Goal: Task Accomplishment & Management: Complete application form

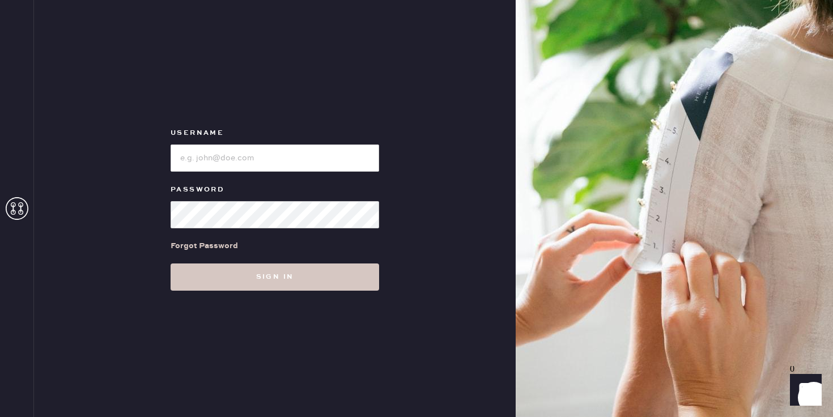
click at [228, 159] on input "loginName" at bounding box center [275, 158] width 209 height 27
type input "reformationsouthcoastplaza"
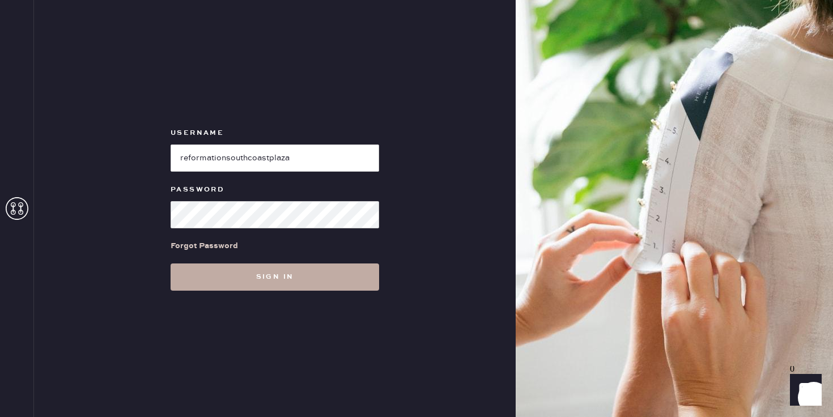
click at [186, 287] on button "Sign in" at bounding box center [275, 277] width 209 height 27
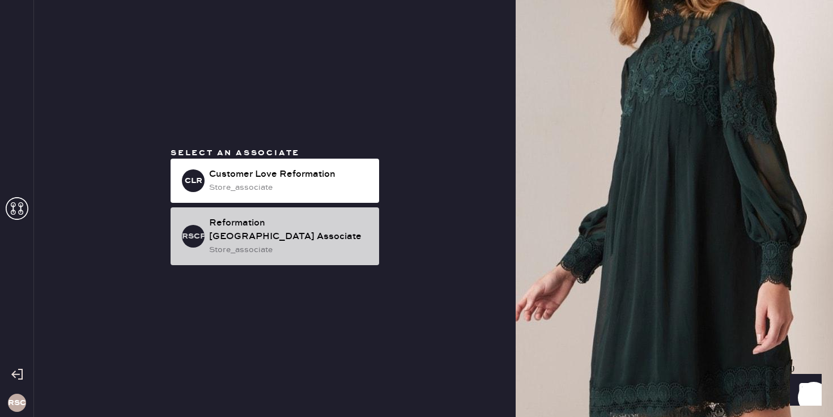
click at [237, 242] on div "Reformation [GEOGRAPHIC_DATA] Associate" at bounding box center [289, 230] width 161 height 27
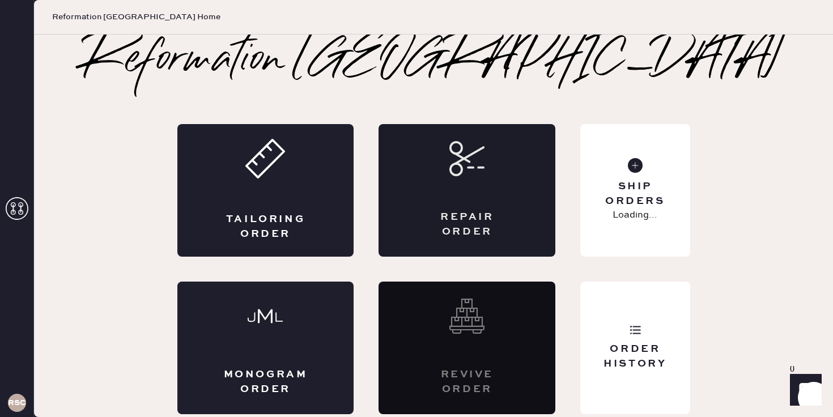
click at [512, 216] on div "Repair Order" at bounding box center [467, 190] width 177 height 133
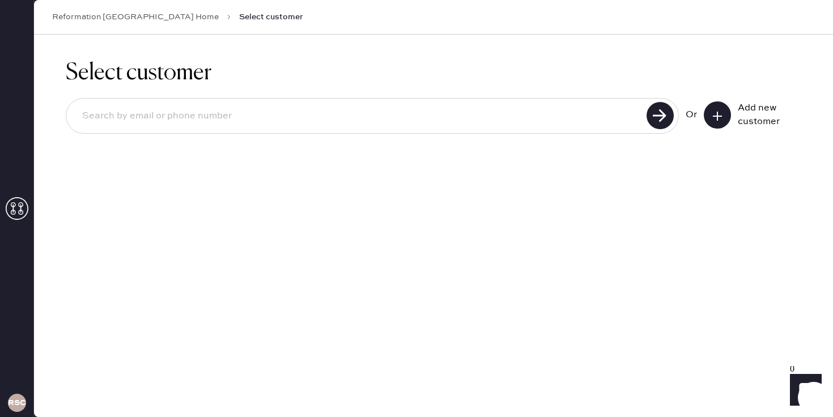
click at [714, 106] on button at bounding box center [717, 114] width 27 height 27
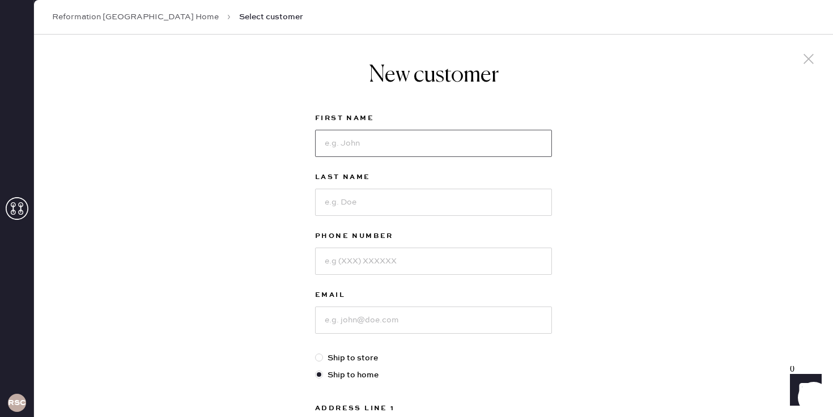
click at [349, 147] on input at bounding box center [433, 143] width 237 height 27
type input "[PERSON_NAME]"
click at [362, 207] on input at bounding box center [433, 202] width 237 height 27
type input "Janai"
click at [353, 260] on input at bounding box center [433, 261] width 237 height 27
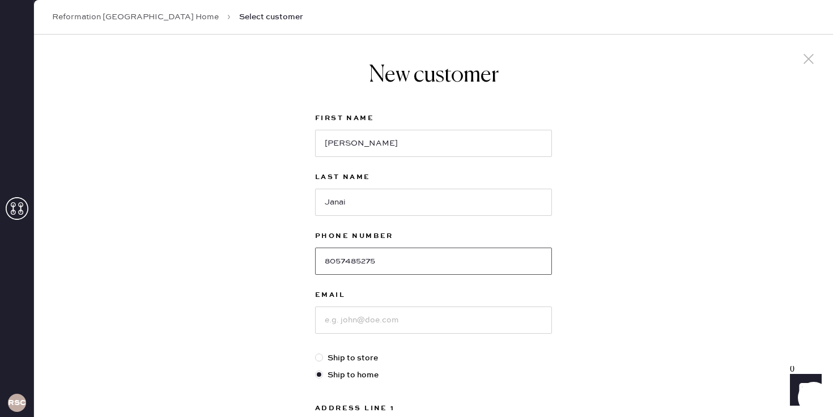
type input "8057485275"
click at [365, 321] on input at bounding box center [433, 320] width 237 height 27
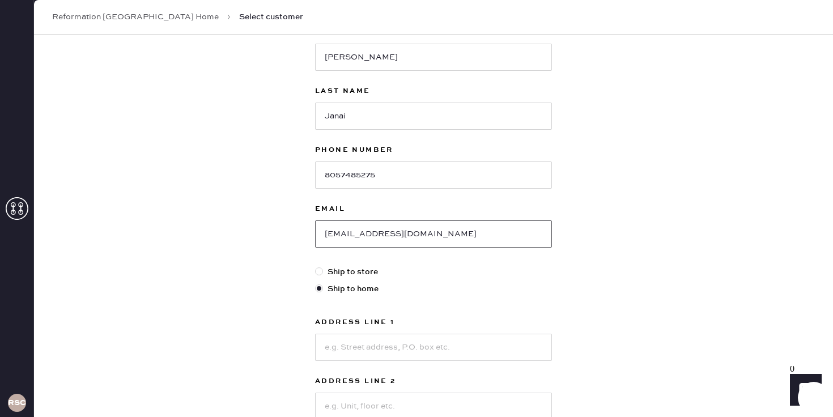
scroll to position [143, 0]
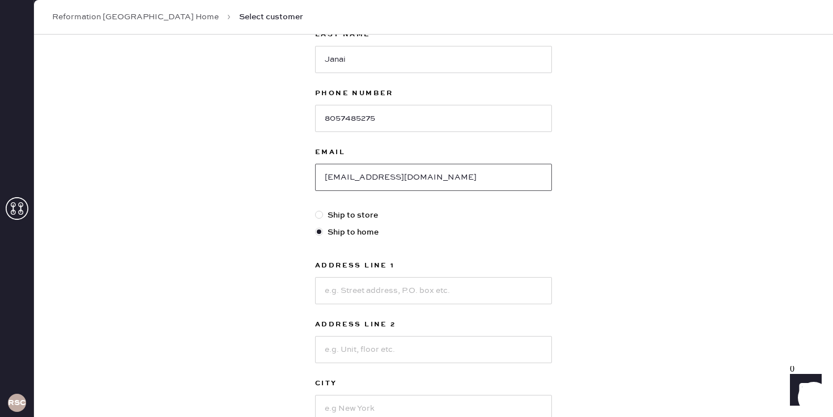
type input "[EMAIL_ADDRESS][DOMAIN_NAME]"
click at [379, 294] on input at bounding box center [433, 290] width 237 height 27
click at [371, 291] on input at bounding box center [433, 290] width 237 height 27
type input "211 tall oak"
click at [364, 406] on input at bounding box center [433, 408] width 237 height 27
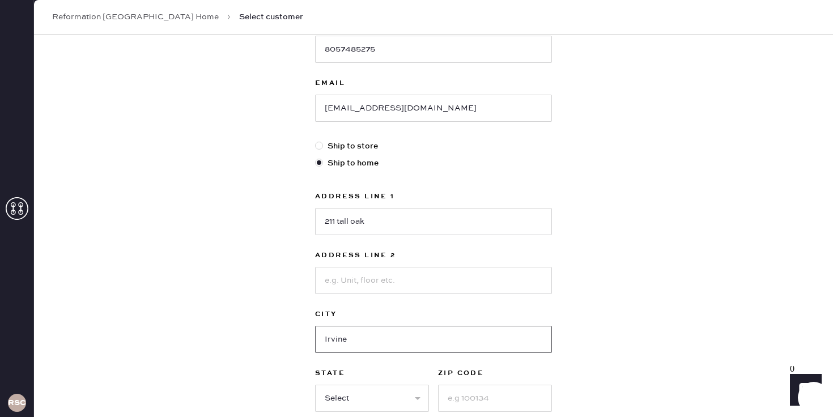
scroll to position [259, 0]
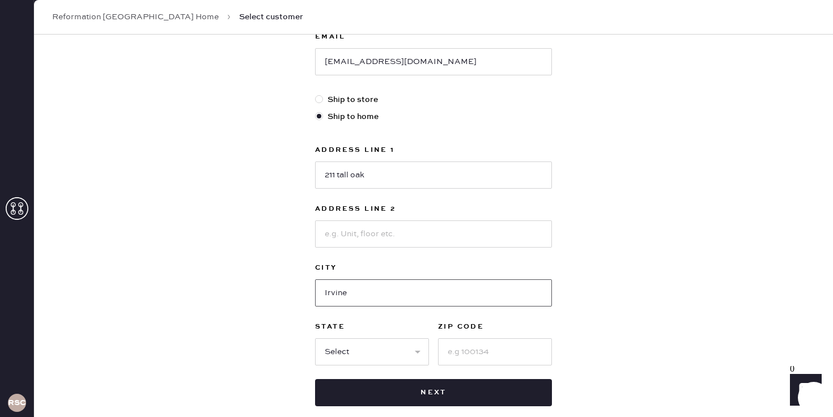
type input "Irvine"
click at [463, 357] on input at bounding box center [495, 351] width 114 height 27
type input "92603"
click at [348, 354] on select "Select AK AL AR AZ CA CO CT [GEOGRAPHIC_DATA] DE FL [GEOGRAPHIC_DATA] HI [GEOGR…" at bounding box center [372, 351] width 114 height 27
select select "CA"
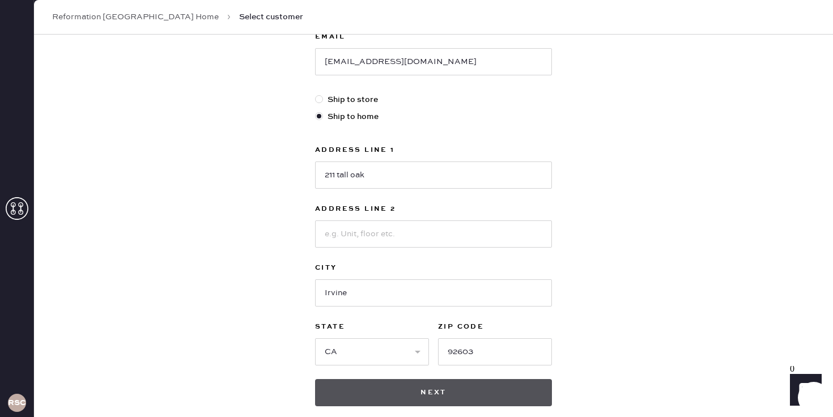
click at [414, 397] on button "Next" at bounding box center [433, 392] width 237 height 27
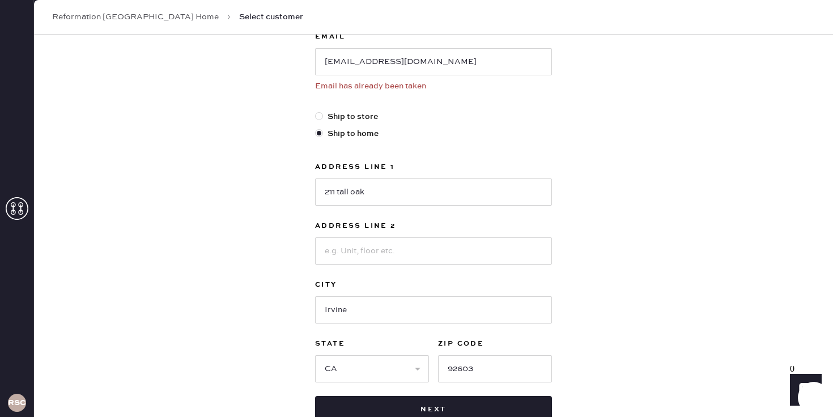
scroll to position [252, 0]
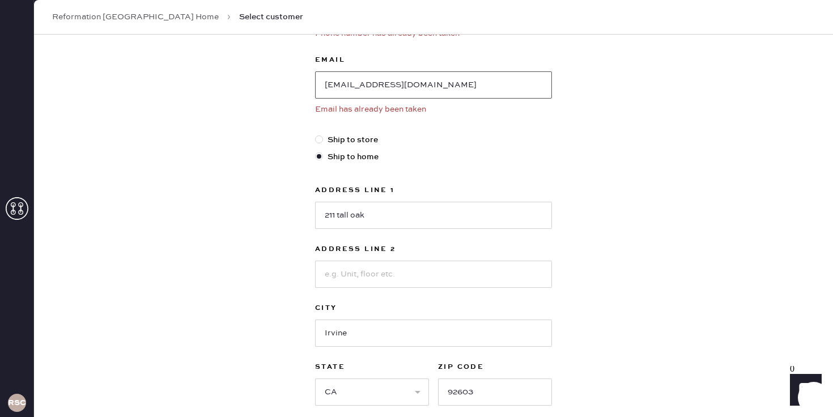
drag, startPoint x: 421, startPoint y: 77, endPoint x: 407, endPoint y: 79, distance: 13.7
click at [408, 78] on input "[EMAIL_ADDRESS][DOMAIN_NAME]" at bounding box center [433, 84] width 237 height 27
drag, startPoint x: 401, startPoint y: 82, endPoint x: 316, endPoint y: 82, distance: 85.0
click at [317, 82] on input "[EMAIL_ADDRESS][DOMAIN_NAME]" at bounding box center [433, 84] width 237 height 27
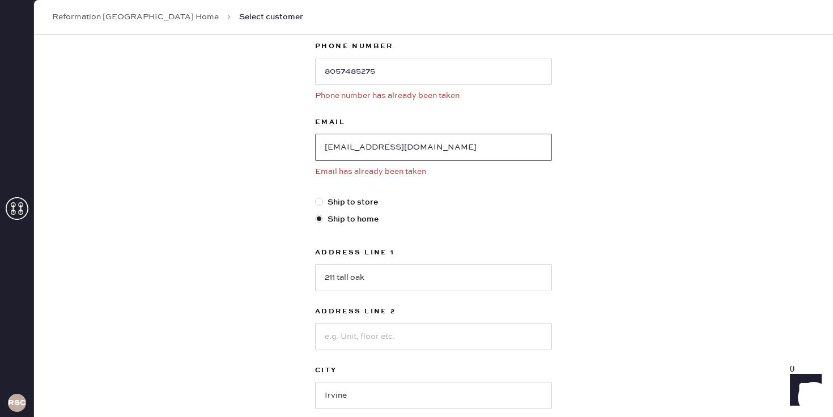
scroll to position [77, 0]
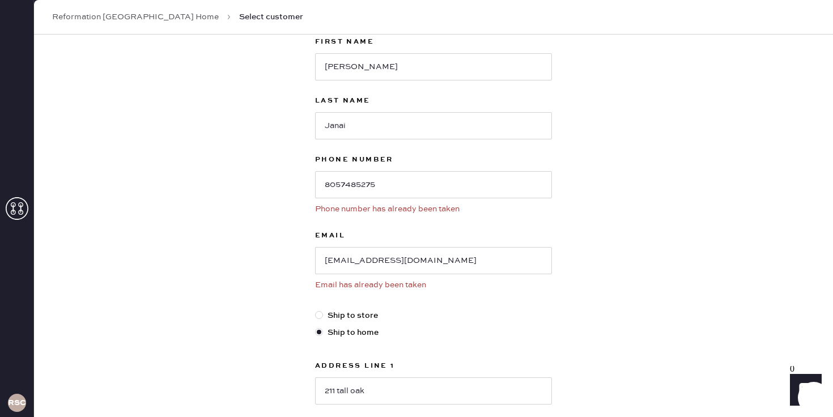
click at [133, 17] on link "Reformation [GEOGRAPHIC_DATA] Home" at bounding box center [135, 16] width 167 height 11
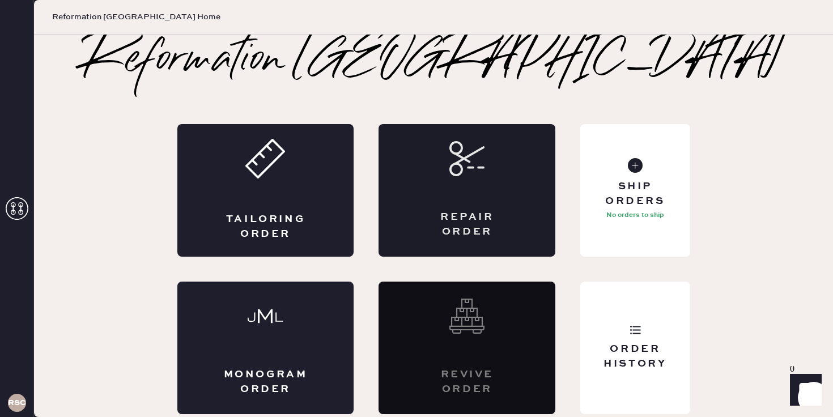
click at [498, 182] on div "Repair Order" at bounding box center [467, 190] width 177 height 133
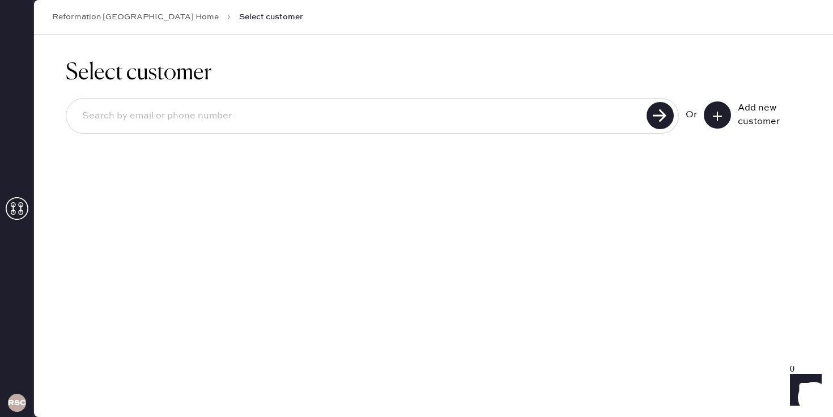
click at [257, 112] on input at bounding box center [358, 116] width 570 height 26
paste input "[EMAIL_ADDRESS][DOMAIN_NAME]"
type input "[EMAIL_ADDRESS][DOMAIN_NAME]"
click at [664, 125] on use at bounding box center [660, 115] width 27 height 27
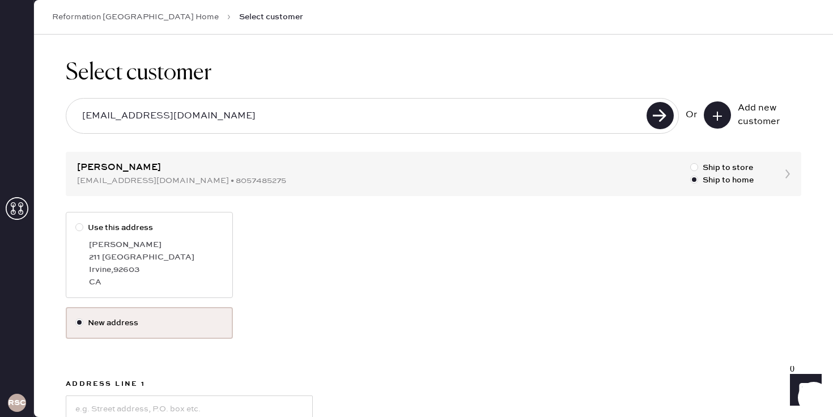
click at [161, 267] on div "[GEOGRAPHIC_DATA] , 92603" at bounding box center [156, 270] width 134 height 12
click at [76, 222] on input "Use this address" at bounding box center [75, 222] width 1 height 1
radio input "true"
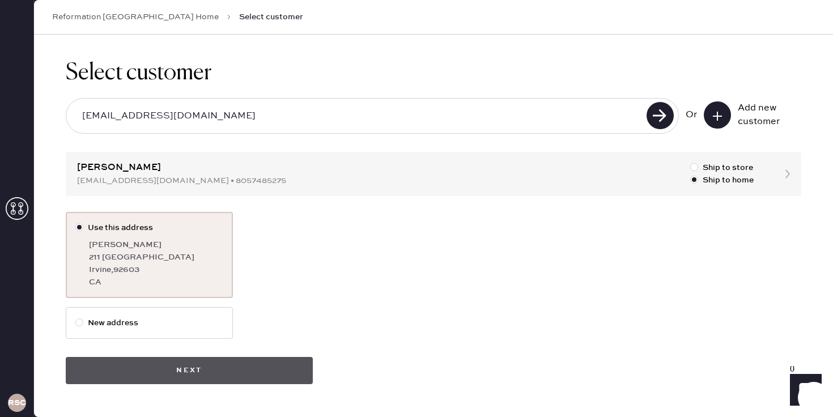
click at [175, 361] on button "Next" at bounding box center [189, 370] width 247 height 27
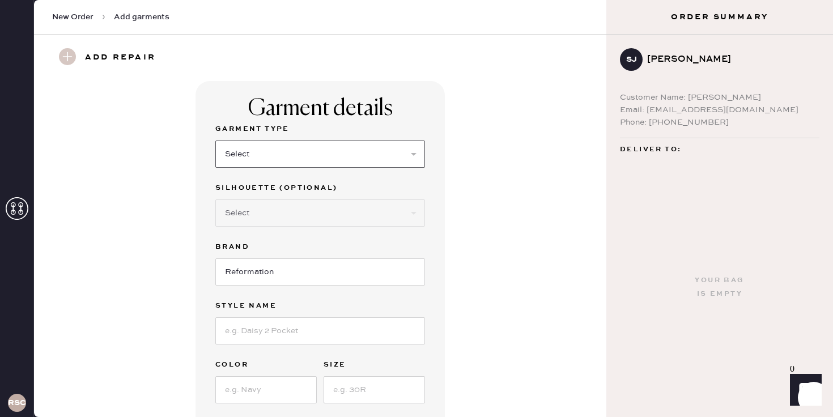
click at [274, 151] on select "Select Basic Skirt Jeans Leggings Pants Shorts Basic Sleeved Dress Basic Sleeve…" at bounding box center [320, 154] width 210 height 27
select select "31"
click at [284, 217] on select "Select Other" at bounding box center [320, 213] width 210 height 27
select select "other"
click at [287, 277] on input at bounding box center [320, 272] width 210 height 27
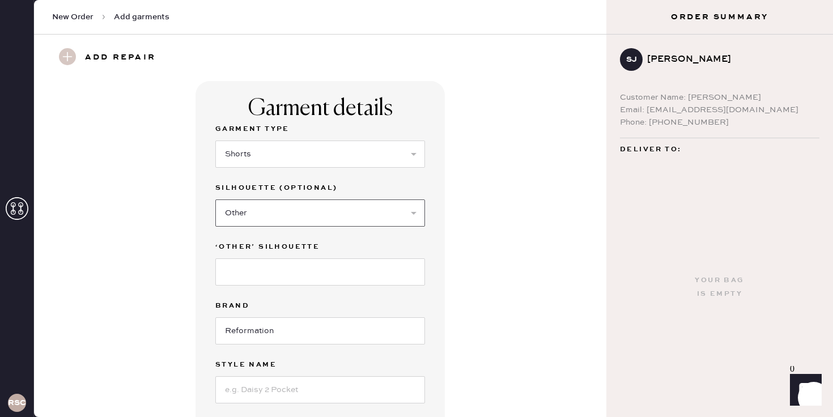
click at [327, 206] on select "Select Other" at bounding box center [320, 213] width 210 height 27
click at [310, 218] on select "Select Other" at bounding box center [320, 213] width 210 height 27
select select "other"
click at [273, 322] on input "Reformation" at bounding box center [320, 330] width 210 height 27
click at [273, 270] on input at bounding box center [320, 272] width 210 height 27
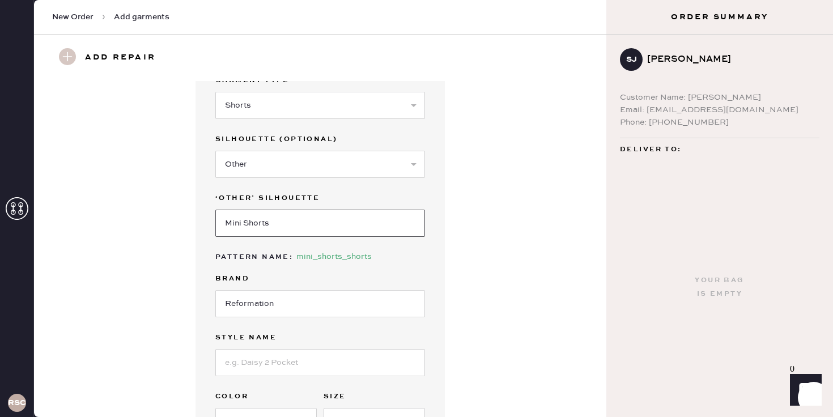
scroll to position [56, 0]
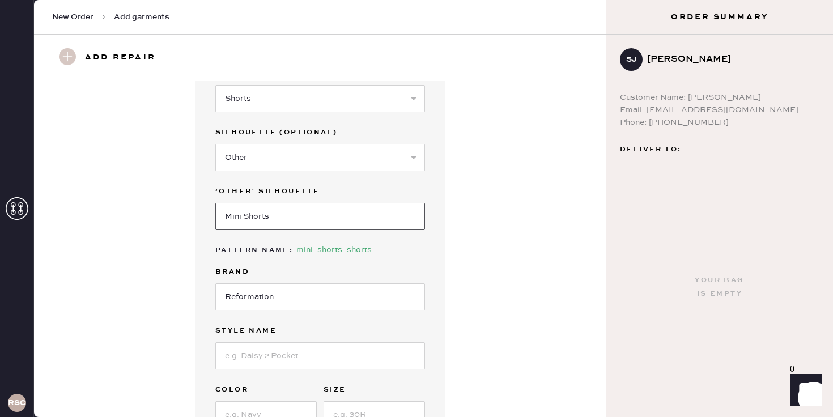
type input "Mini Shorts"
click at [281, 345] on input at bounding box center [320, 355] width 210 height 27
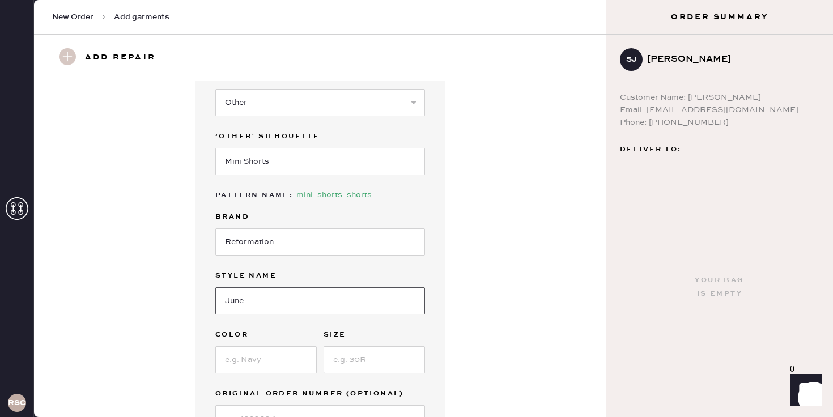
scroll to position [124, 0]
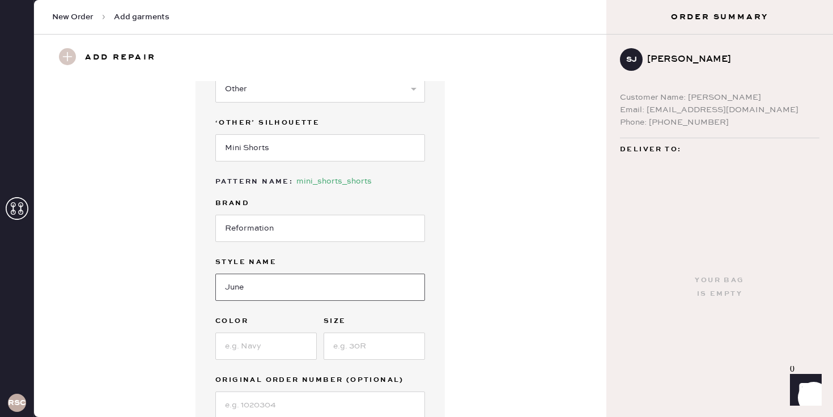
type input "June"
click at [273, 347] on input at bounding box center [265, 346] width 101 height 27
type input "White"
click at [398, 346] on input at bounding box center [374, 346] width 101 height 27
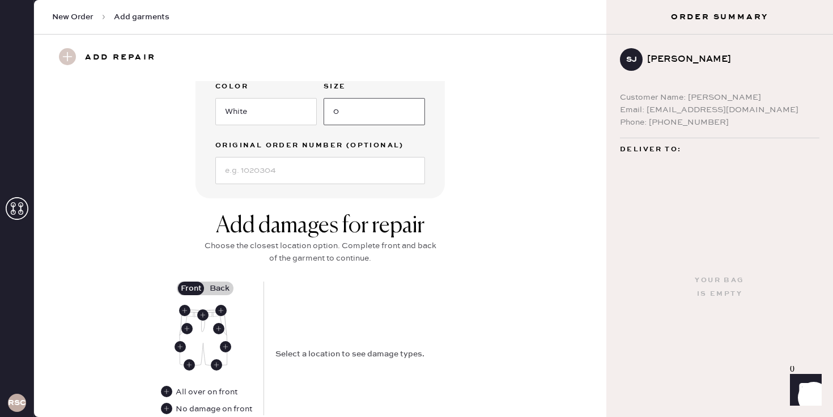
scroll to position [380, 0]
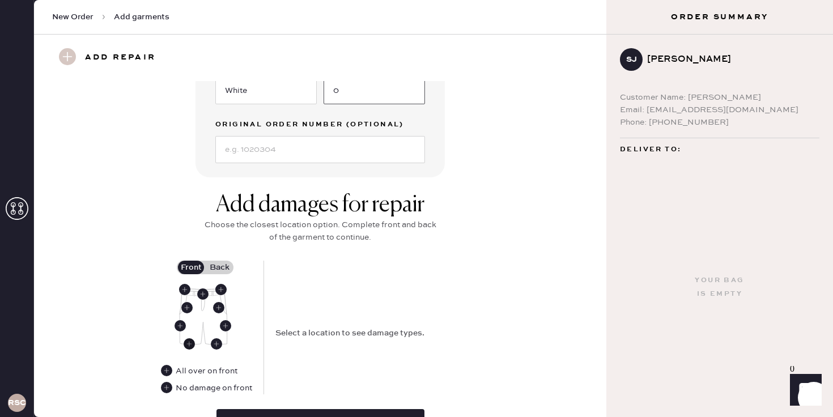
type input "0"
click at [189, 345] on use at bounding box center [189, 343] width 11 height 11
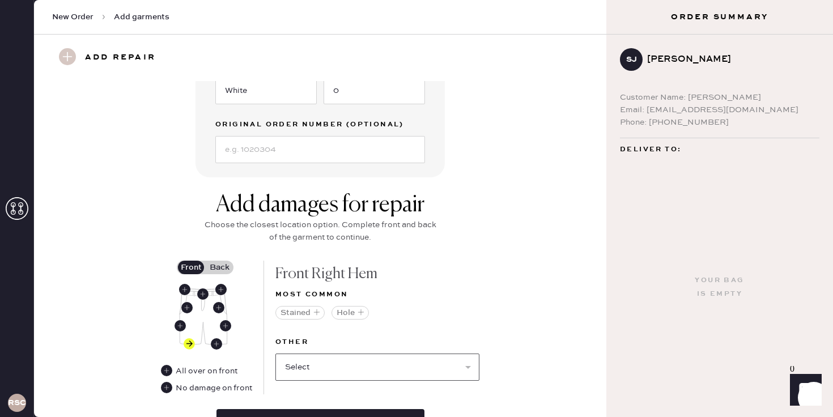
click at [341, 371] on select "Select Broken / Ripped Hem Broken Beads Broken Belt Loop Broken Button Broken E…" at bounding box center [378, 367] width 204 height 27
select select "1329"
select select
click at [224, 269] on label "Back" at bounding box center [219, 268] width 28 height 14
click at [219, 268] on input "Back" at bounding box center [219, 268] width 0 height 0
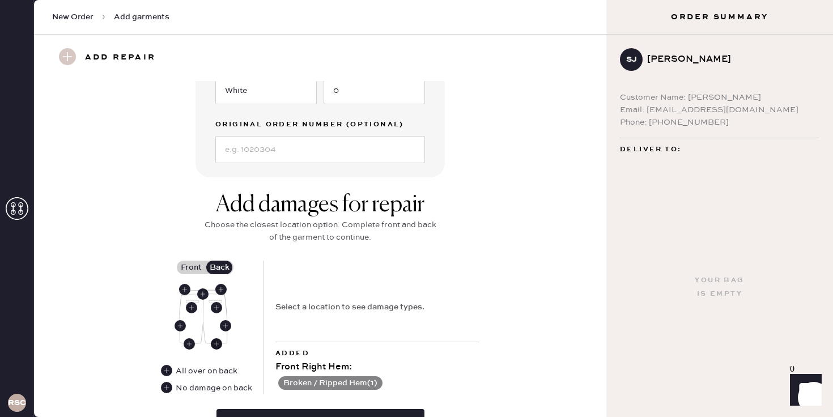
click at [221, 345] on use at bounding box center [216, 343] width 11 height 11
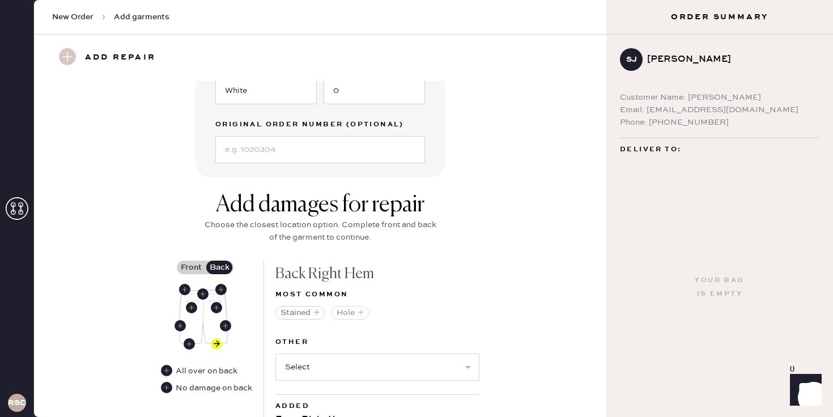
click at [340, 309] on button "Hole" at bounding box center [350, 313] width 37 height 14
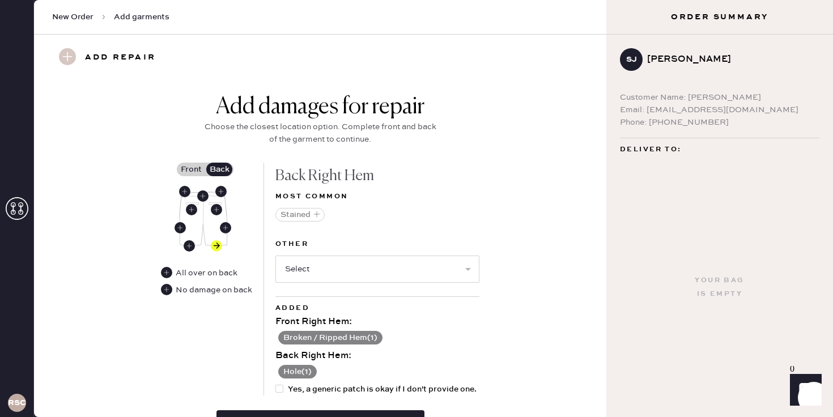
scroll to position [487, 0]
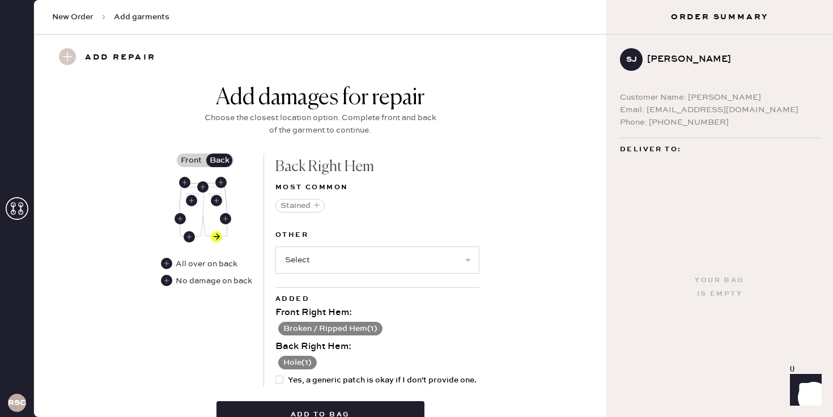
click at [290, 363] on button "Hole ( 1 )" at bounding box center [297, 363] width 39 height 14
click at [279, 364] on use at bounding box center [282, 363] width 11 height 11
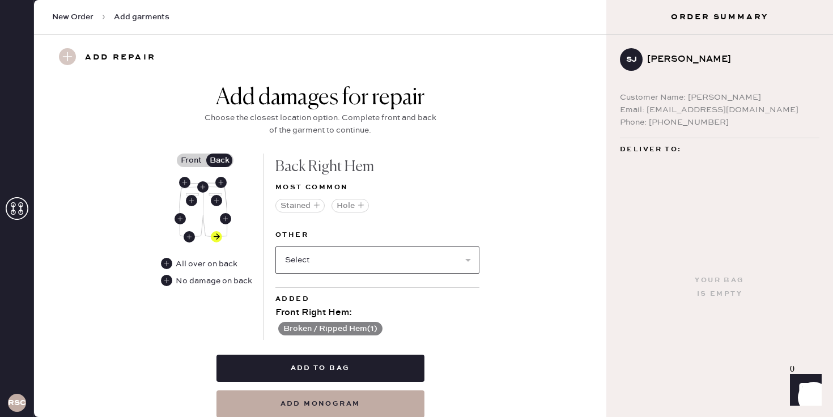
click at [315, 263] on select "Select Broken / Ripped Hem Broken Beads Broken Belt Loop Broken Button Broken E…" at bounding box center [378, 260] width 204 height 27
select select "1329"
select select
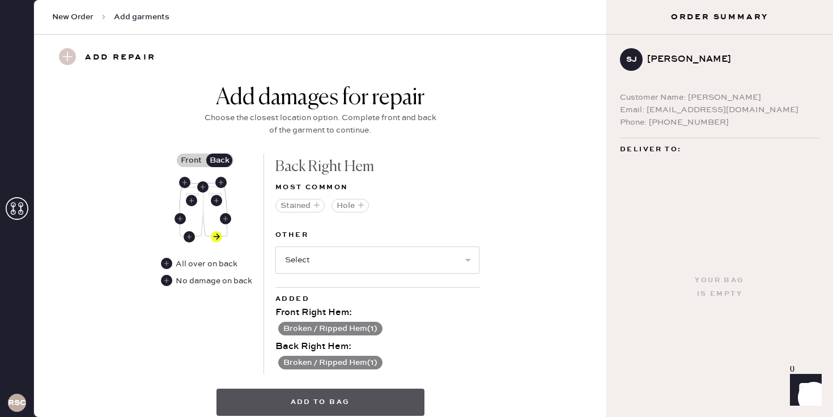
click at [334, 398] on button "Add to bag" at bounding box center [321, 402] width 208 height 27
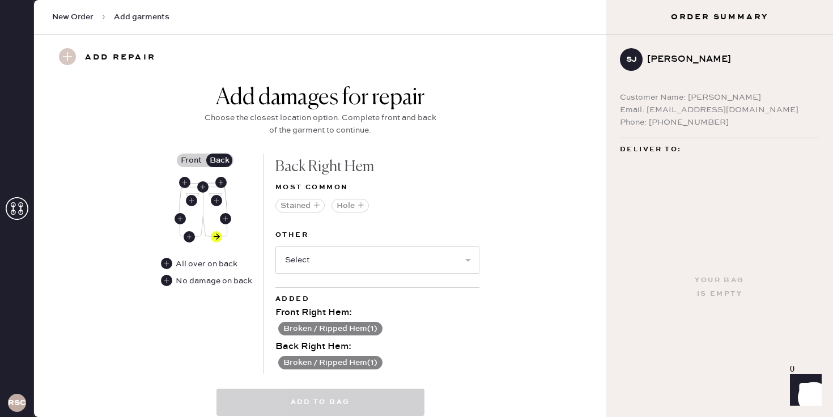
select select
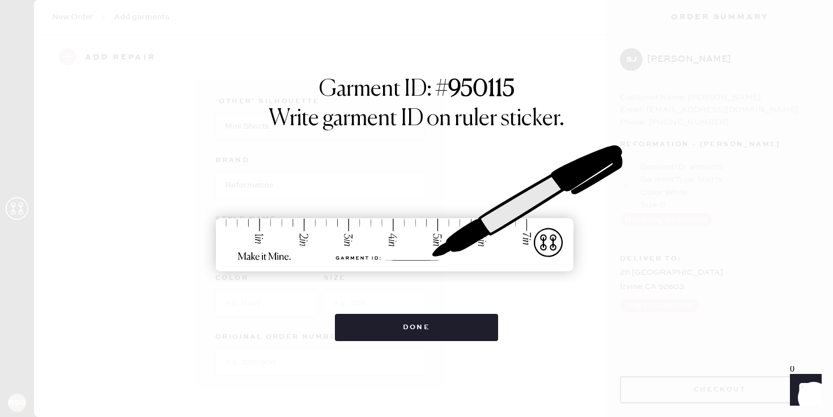
scroll to position [145, 0]
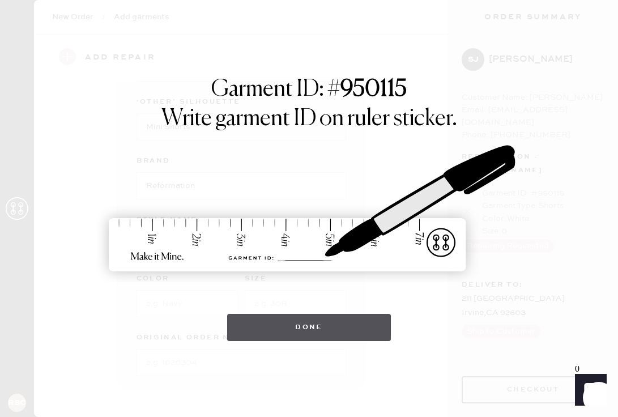
click at [341, 328] on button "Done" at bounding box center [309, 327] width 164 height 27
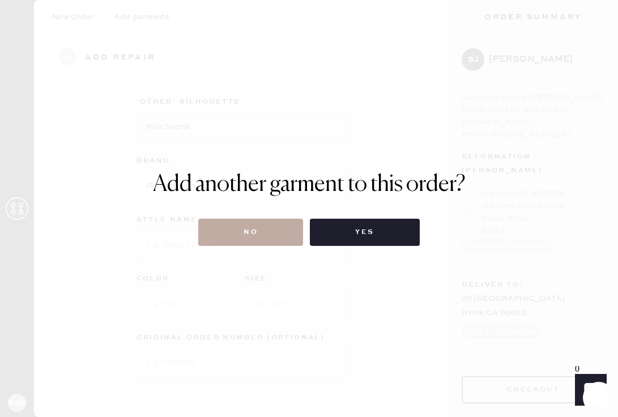
click at [264, 231] on button "No" at bounding box center [250, 232] width 105 height 27
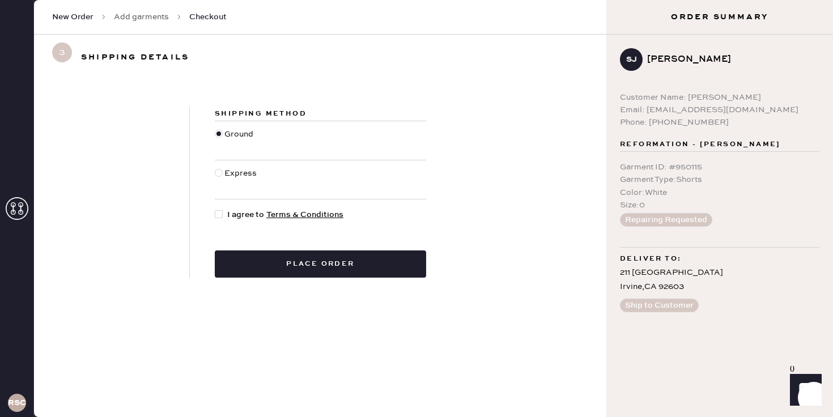
click at [257, 213] on span "I agree to Terms & Conditions" at bounding box center [285, 215] width 116 height 12
click at [215, 209] on input "I agree to Terms & Conditions" at bounding box center [215, 209] width 1 height 1
checkbox input "true"
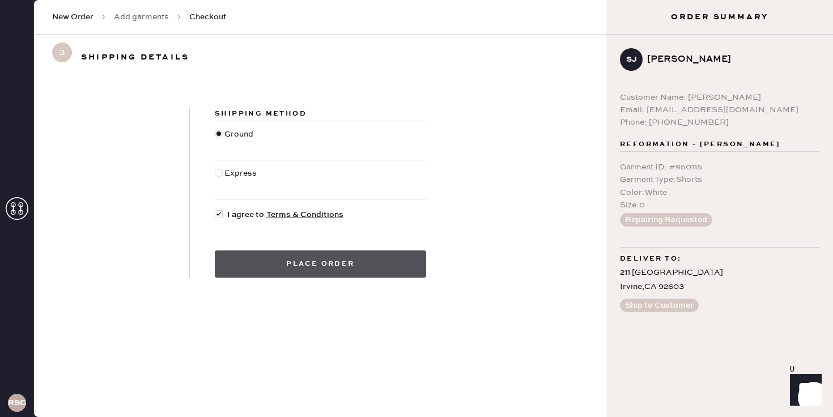
click at [281, 257] on button "Place order" at bounding box center [320, 264] width 211 height 27
